Goal: Task Accomplishment & Management: Manage account settings

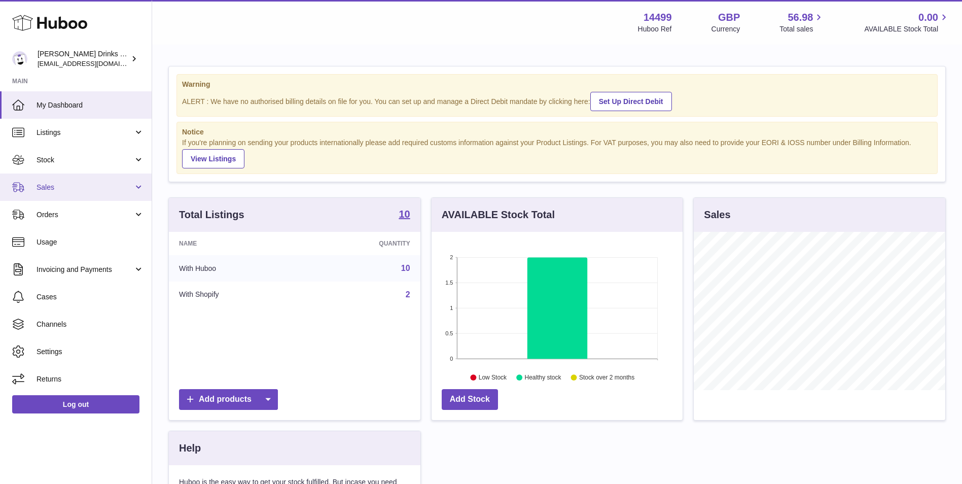
scroll to position [158, 251]
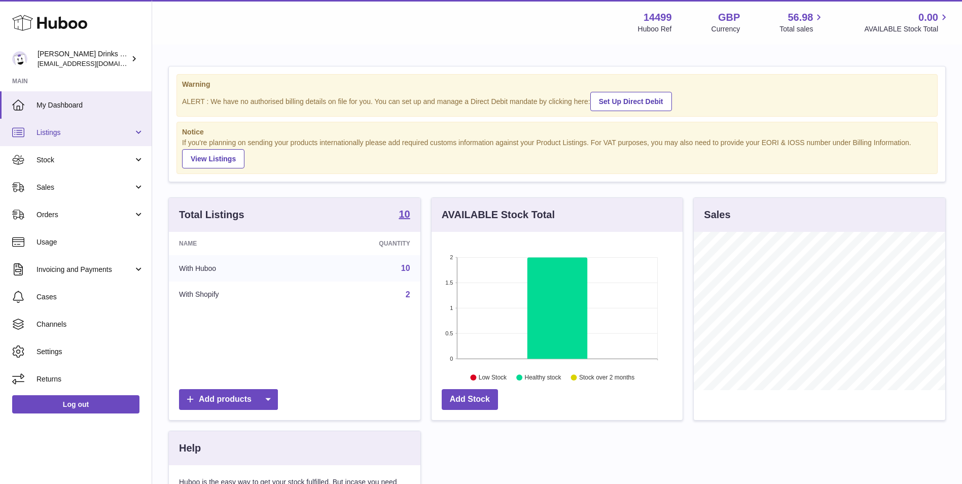
drag, startPoint x: 102, startPoint y: 116, endPoint x: 102, endPoint y: 124, distance: 8.1
click at [102, 116] on link "My Dashboard" at bounding box center [76, 104] width 152 height 27
click at [101, 134] on span "Listings" at bounding box center [85, 133] width 97 height 10
click at [91, 137] on span "Listings" at bounding box center [85, 133] width 97 height 10
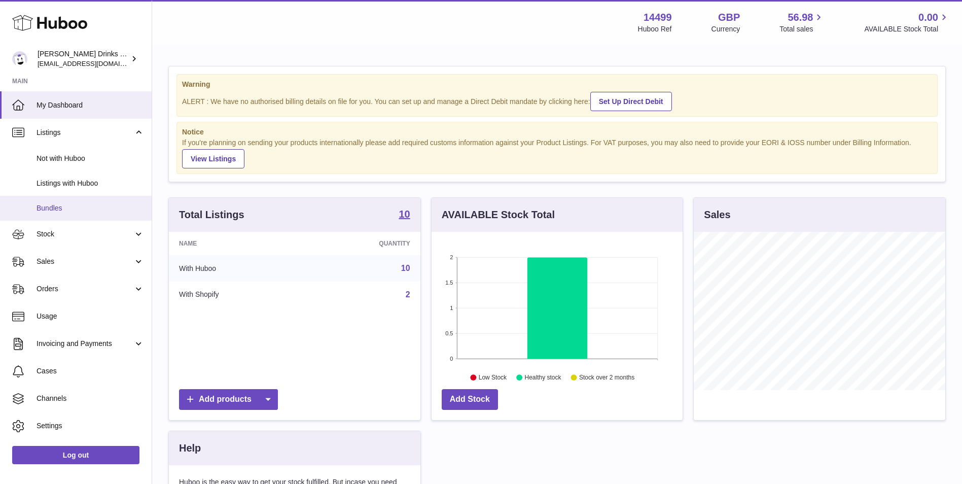
click at [88, 210] on span "Bundles" at bounding box center [91, 208] width 108 height 10
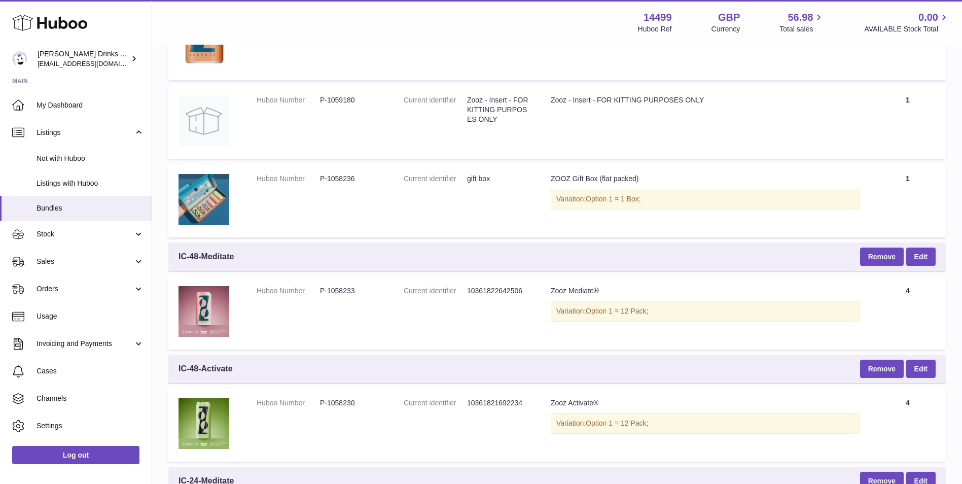
scroll to position [592, 0]
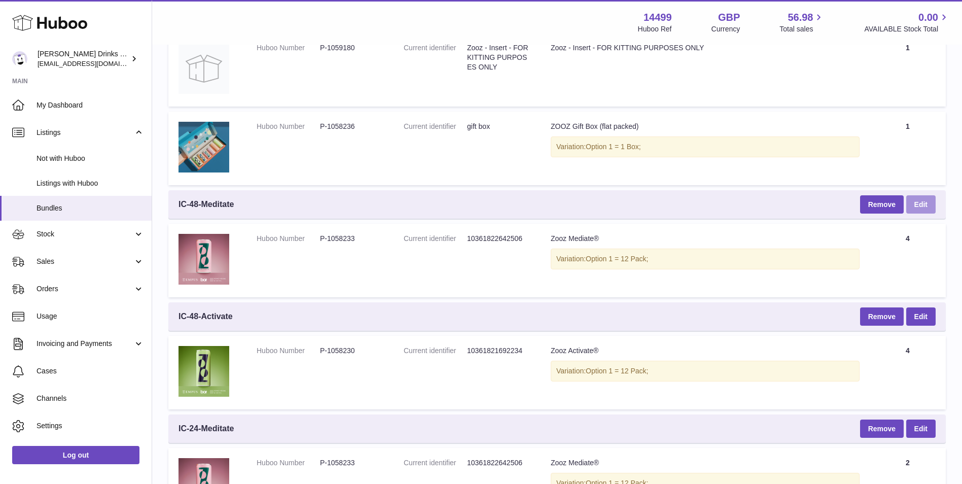
click at [918, 205] on link "Edit" at bounding box center [920, 204] width 29 height 18
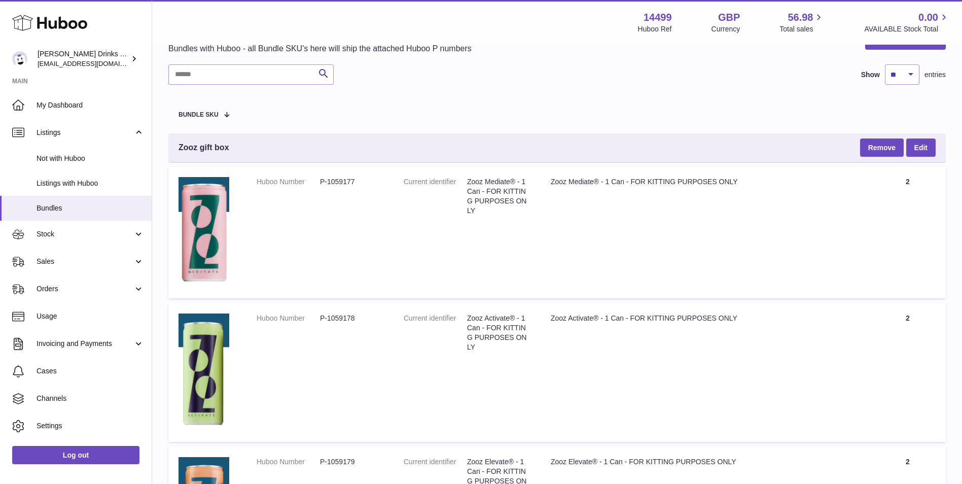
scroll to position [0, 0]
